Goal: Find specific page/section: Find specific page/section

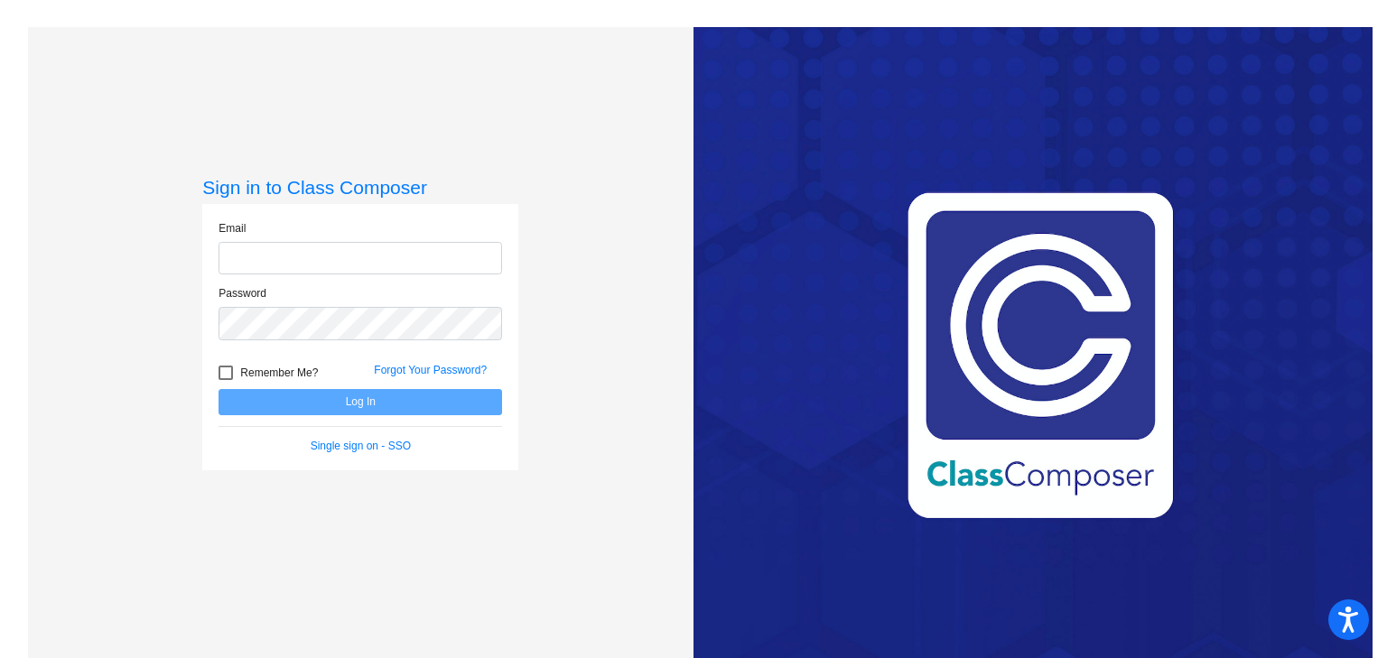
type input "[PERSON_NAME][EMAIL_ADDRESS][DOMAIN_NAME]"
click at [318, 403] on button "Log In" at bounding box center [361, 402] width 284 height 26
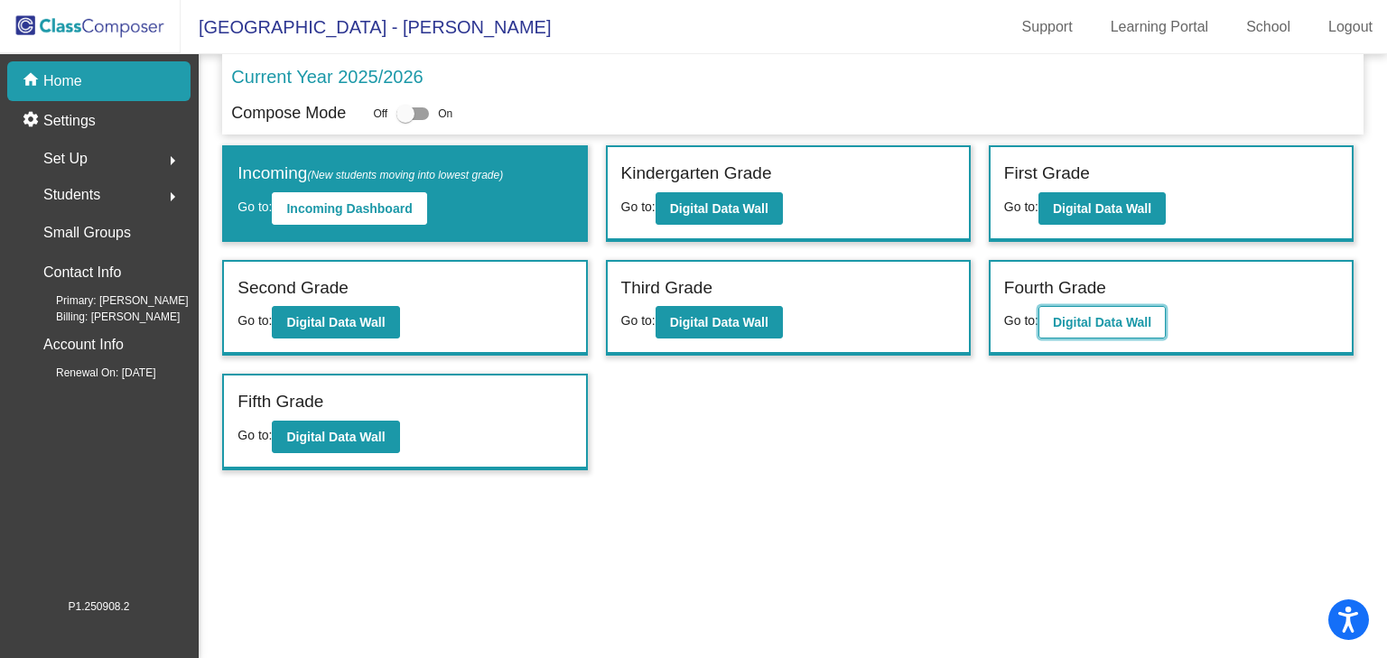
click at [1126, 321] on b "Digital Data Wall" at bounding box center [1102, 322] width 98 height 14
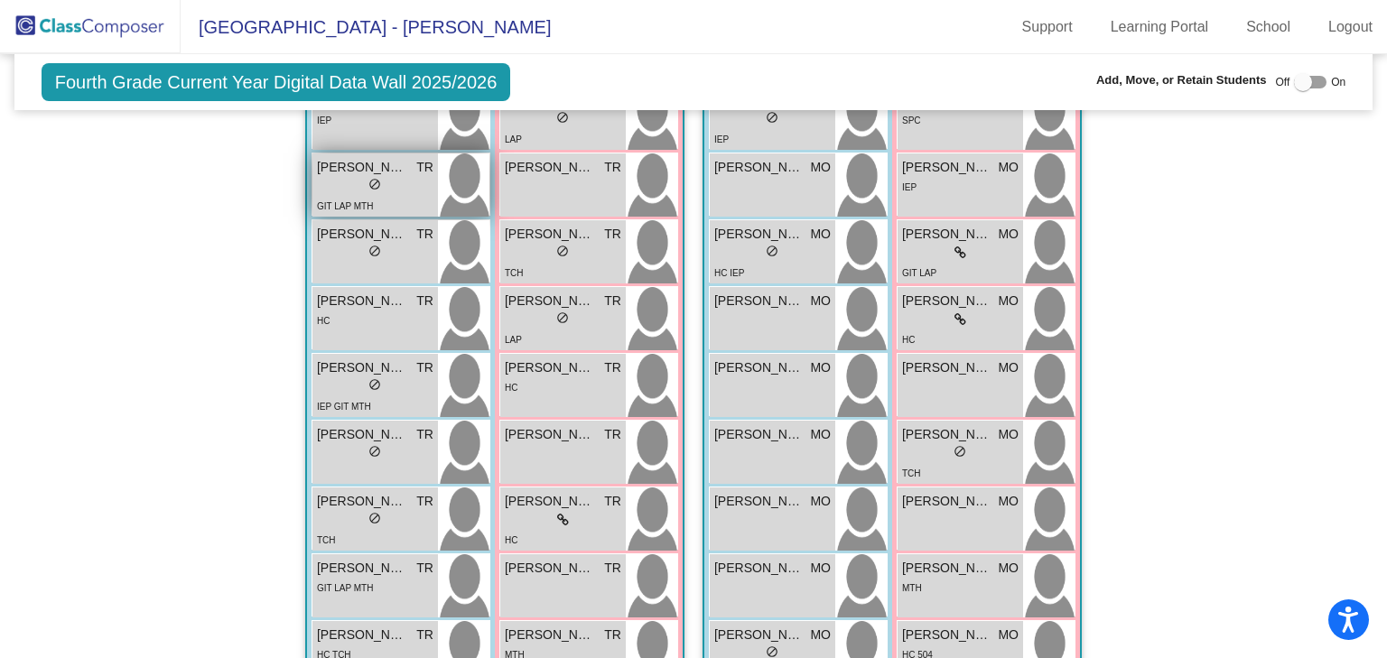
scroll to position [1734, 0]
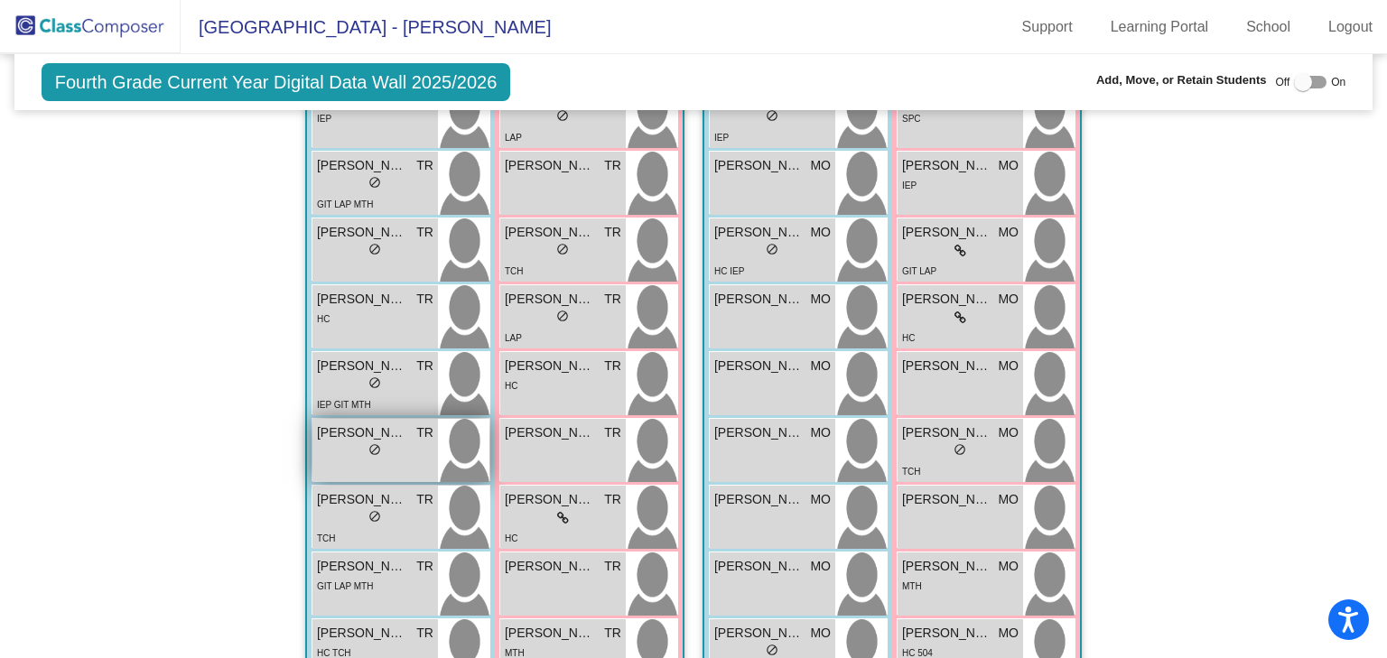
click at [346, 448] on div "lock do_not_disturb_alt" at bounding box center [375, 452] width 117 height 19
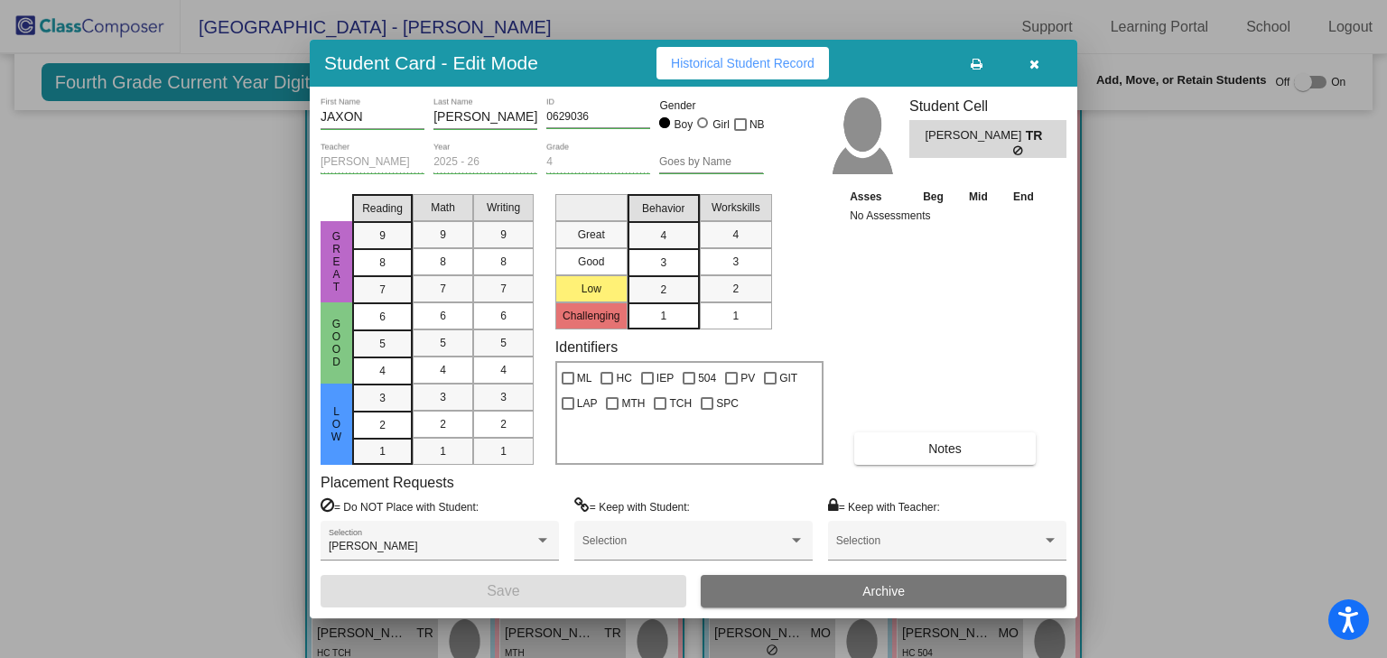
click at [1037, 61] on icon "button" at bounding box center [1035, 64] width 10 height 13
